Goal: Task Accomplishment & Management: Use online tool/utility

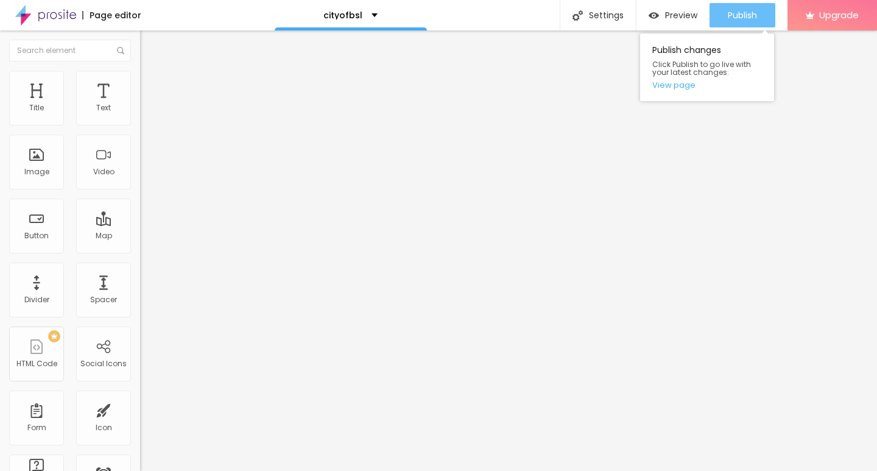
click at [728, 14] on span "Publish" at bounding box center [742, 15] width 29 height 10
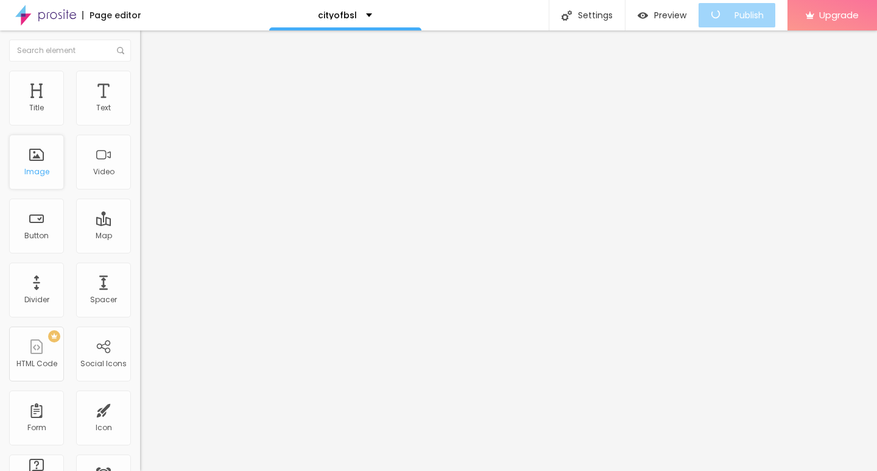
click at [39, 160] on div "Image" at bounding box center [36, 162] width 55 height 55
click at [34, 237] on div "Button" at bounding box center [36, 235] width 24 height 9
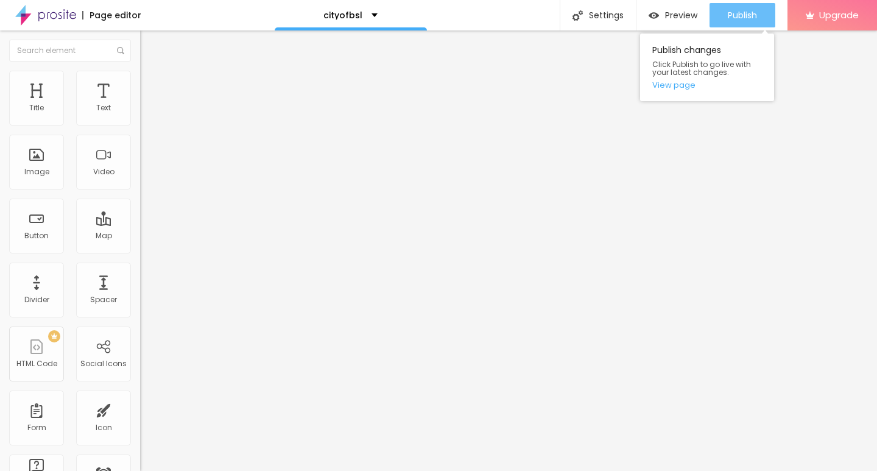
click at [742, 7] on div "Publish" at bounding box center [742, 15] width 29 height 24
click at [674, 86] on link "View page" at bounding box center [707, 85] width 110 height 8
click at [739, 2] on div "Publish Publish changes Click Publish to go live with your latest changes. View…" at bounding box center [736, 15] width 77 height 30
click at [670, 82] on link "View page" at bounding box center [707, 85] width 110 height 8
